Goal: Task Accomplishment & Management: Complete application form

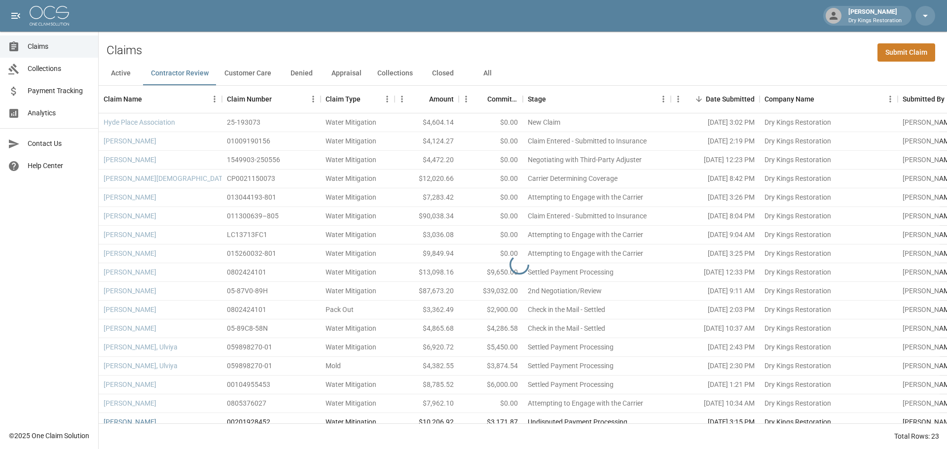
click at [251, 77] on button "Customer Care" at bounding box center [247, 74] width 63 height 24
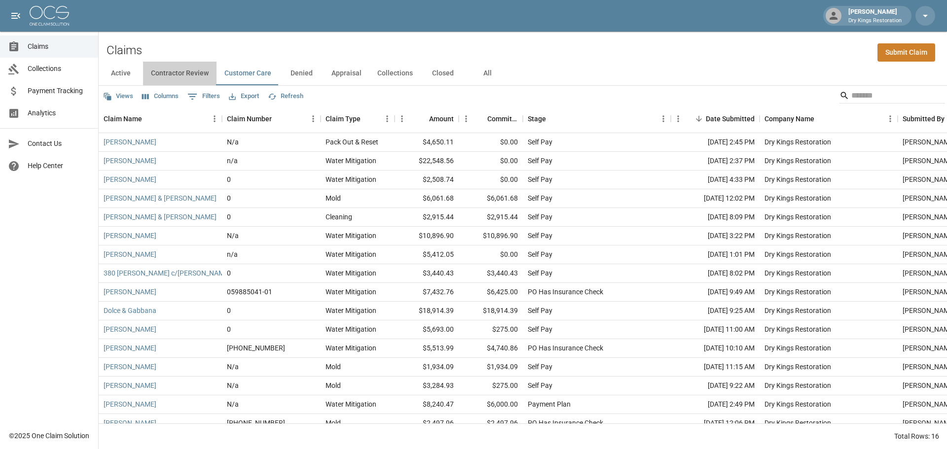
click at [198, 66] on button "Contractor Review" at bounding box center [179, 74] width 73 height 24
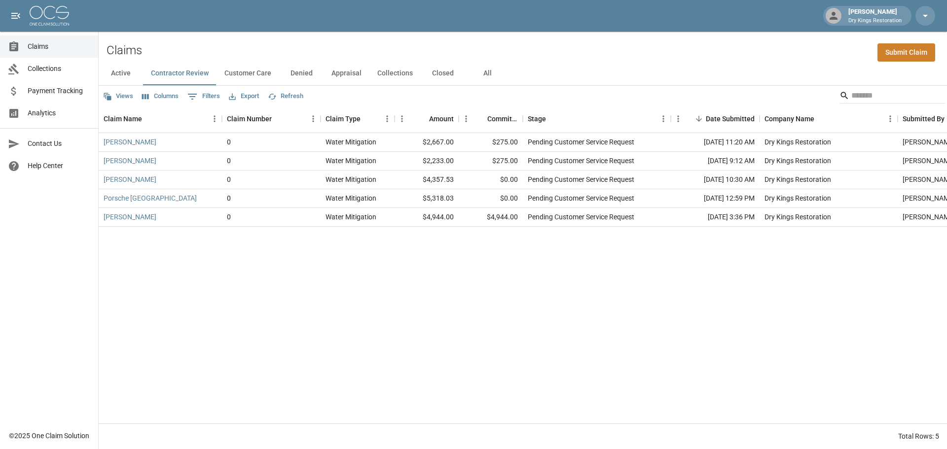
click at [112, 73] on button "Active" at bounding box center [121, 74] width 44 height 24
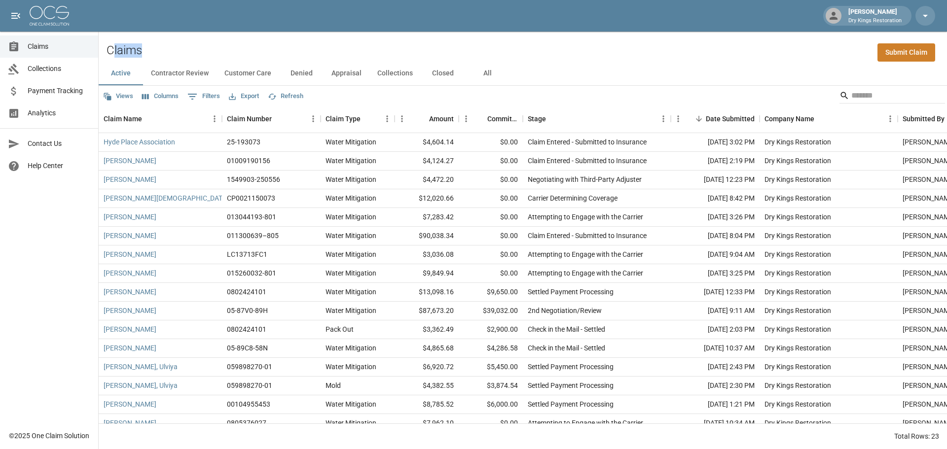
drag, startPoint x: 112, startPoint y: 49, endPoint x: 141, endPoint y: 50, distance: 29.1
click at [141, 50] on div "Claims Submit Claim" at bounding box center [523, 47] width 848 height 30
drag, startPoint x: 126, startPoint y: 51, endPoint x: 148, endPoint y: 51, distance: 22.2
click at [148, 51] on div "Claims Submit Claim" at bounding box center [523, 47] width 848 height 30
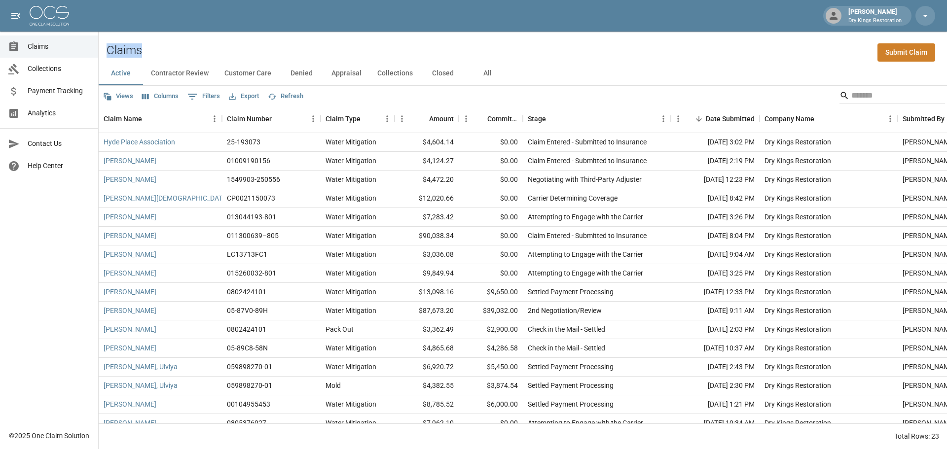
click at [148, 51] on div "Claims Submit Claim" at bounding box center [523, 47] width 848 height 30
